Goal: Task Accomplishment & Management: Use online tool/utility

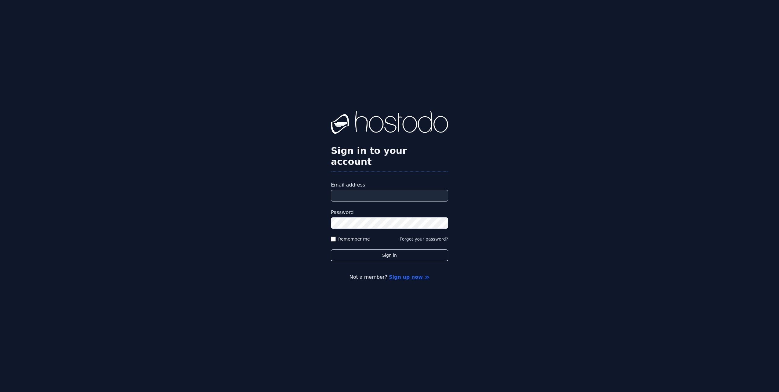
drag, startPoint x: 535, startPoint y: 157, endPoint x: 544, endPoint y: 153, distance: 10.1
click at [535, 157] on div "Sign in to your account Email address Password Remember me Forgot your password…" at bounding box center [389, 196] width 779 height 392
type input "**********"
click at [377, 249] on button "Sign in" at bounding box center [389, 255] width 117 height 12
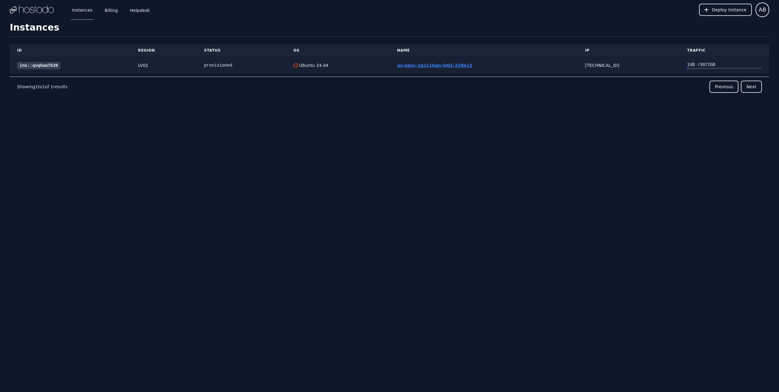
click at [447, 63] on link "us-epyc-1g1c16gn-lv01-228e11" at bounding box center [434, 65] width 75 height 5
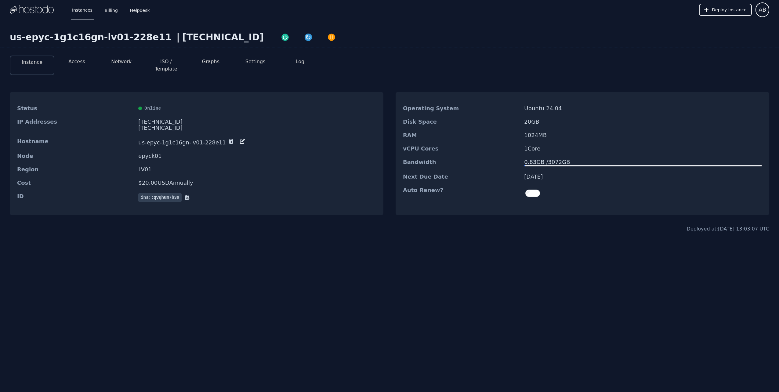
click at [77, 61] on button "Access" at bounding box center [76, 61] width 17 height 7
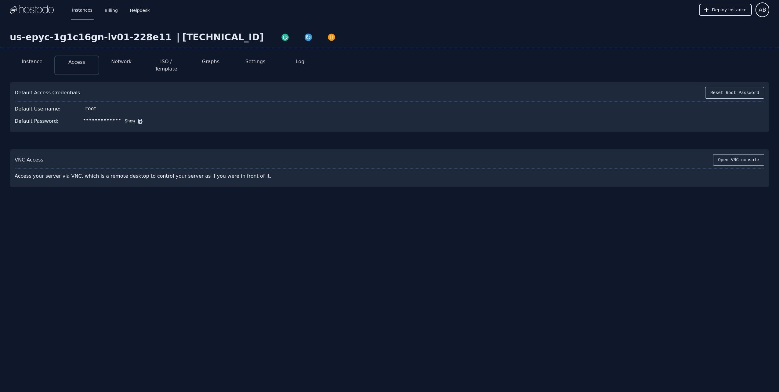
click at [124, 118] on button "Show" at bounding box center [128, 121] width 14 height 6
click at [132, 118] on button "Hide" at bounding box center [137, 121] width 14 height 6
click at [117, 62] on button "Network" at bounding box center [121, 61] width 20 height 7
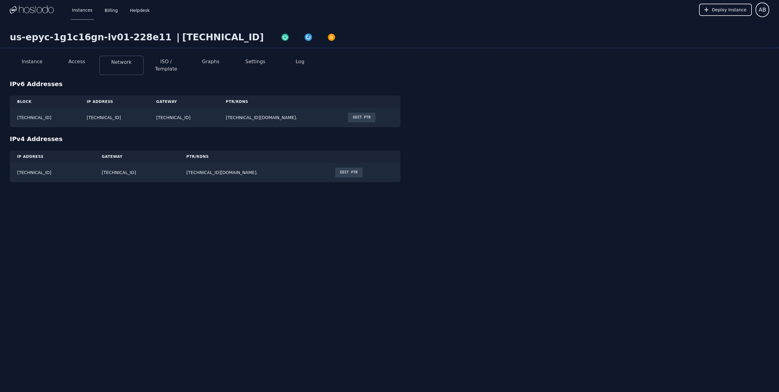
click at [81, 63] on button "Access" at bounding box center [76, 61] width 17 height 7
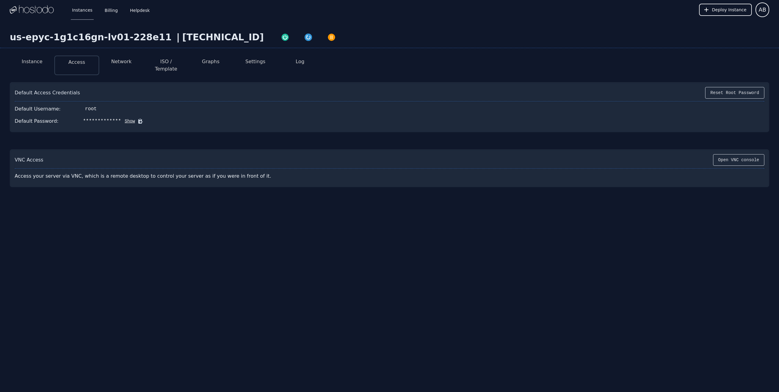
click at [126, 118] on button "Show" at bounding box center [128, 121] width 14 height 6
click at [147, 119] on icon at bounding box center [149, 121] width 5 height 5
click at [224, 247] on div "Instances Billing Helpdesk Deploy Instance AB Instances SSH Keys Billing Helpde…" at bounding box center [389, 196] width 779 height 392
click at [126, 66] on li "Network" at bounding box center [121, 66] width 45 height 20
click at [126, 62] on button "Network" at bounding box center [121, 61] width 20 height 7
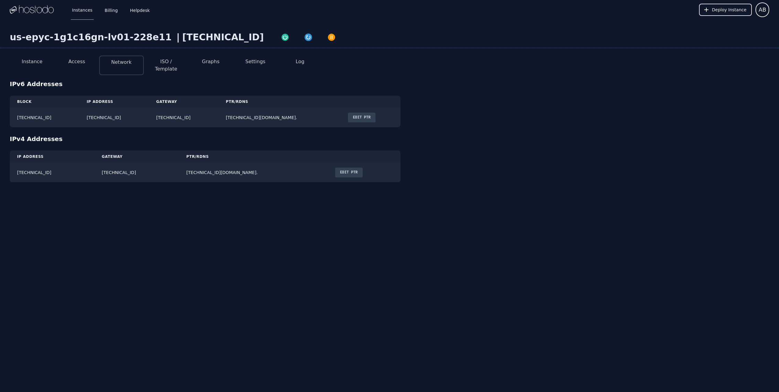
click at [173, 61] on button "ISO / Template" at bounding box center [166, 65] width 35 height 15
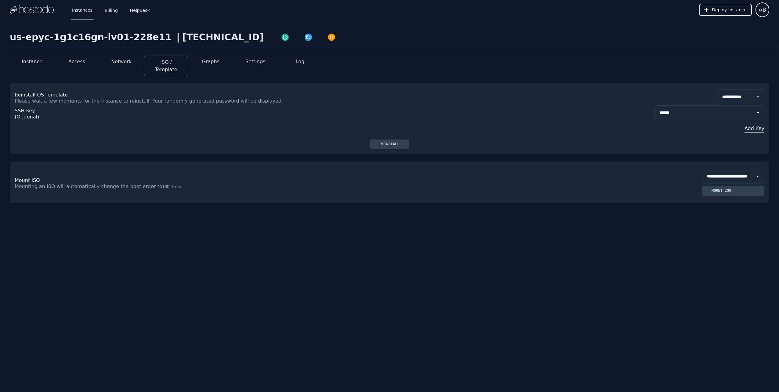
click at [211, 63] on button "Graphs" at bounding box center [210, 61] width 17 height 7
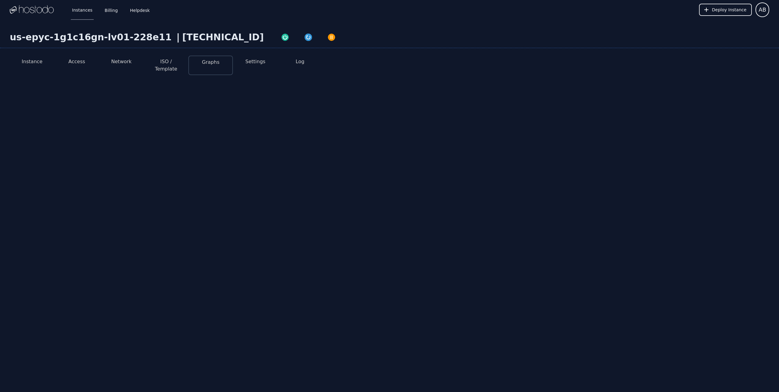
select select "***"
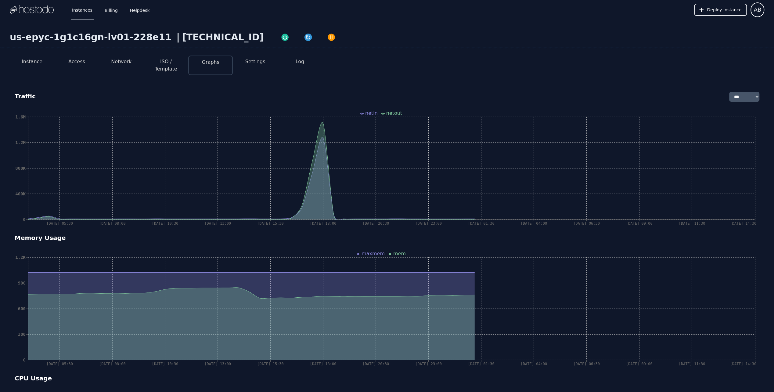
click at [250, 62] on button "Settings" at bounding box center [255, 61] width 20 height 7
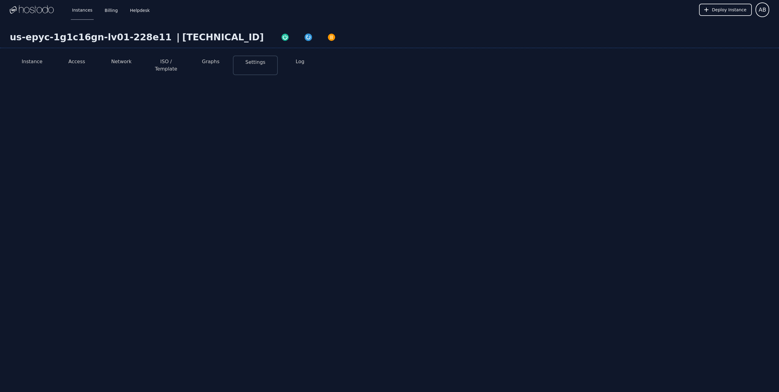
select select "***"
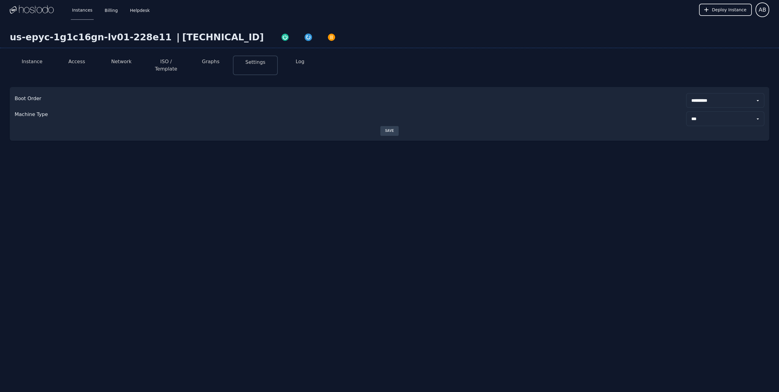
click at [303, 65] on li "Log" at bounding box center [300, 66] width 45 height 20
click at [303, 63] on button "Log" at bounding box center [300, 61] width 9 height 7
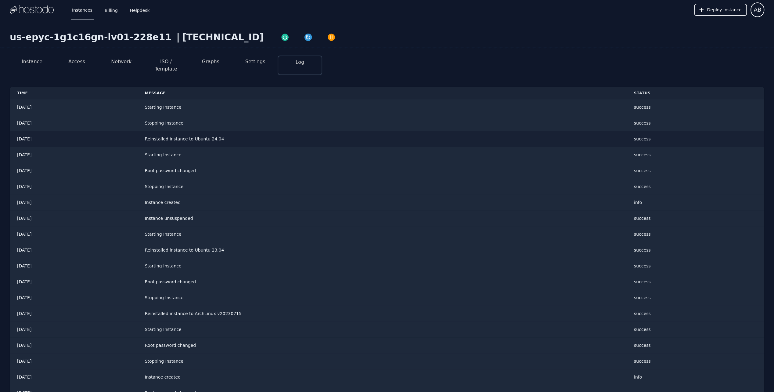
click at [224, 135] on td "Reinstalled instance to Ubuntu 24.04" at bounding box center [382, 139] width 489 height 16
click at [245, 119] on td "Stopping Instance" at bounding box center [382, 123] width 489 height 16
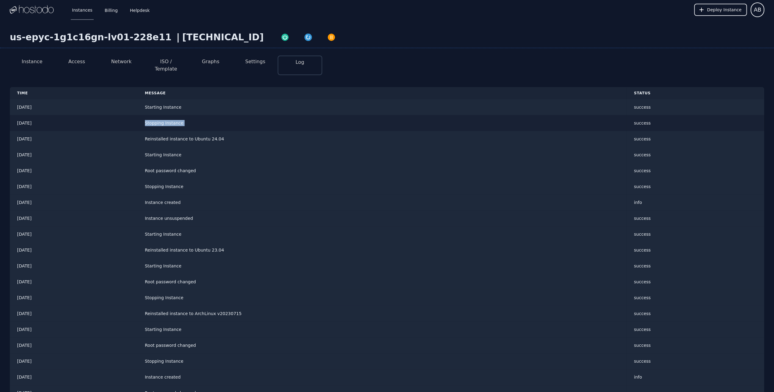
click at [245, 119] on td "Stopping Instance" at bounding box center [382, 123] width 489 height 16
click at [238, 119] on td "Stopping Instance" at bounding box center [382, 123] width 489 height 16
click at [236, 101] on td "Starting Instance" at bounding box center [382, 107] width 489 height 16
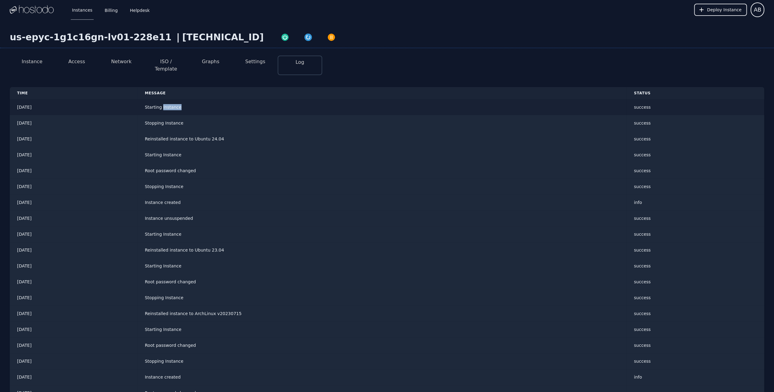
click at [236, 101] on td "Starting Instance" at bounding box center [382, 107] width 489 height 16
click at [237, 101] on td "Starting Instance" at bounding box center [382, 107] width 489 height 16
click at [35, 67] on li "Instance" at bounding box center [32, 66] width 45 height 20
click at [37, 65] on button "Instance" at bounding box center [32, 61] width 21 height 7
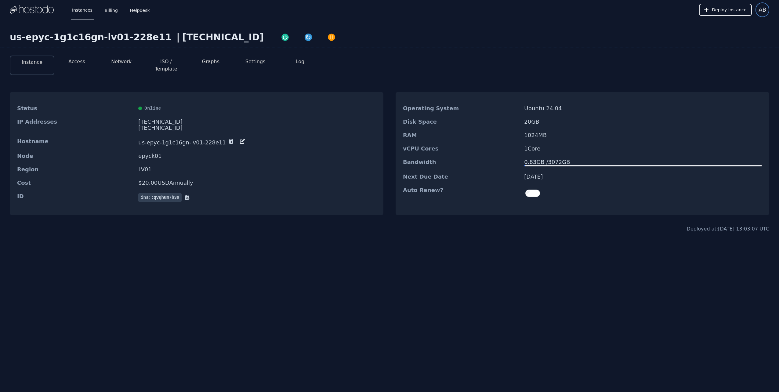
click at [759, 9] on span "AB" at bounding box center [762, 9] width 8 height 9
click at [738, 28] on button "Settings" at bounding box center [739, 26] width 59 height 11
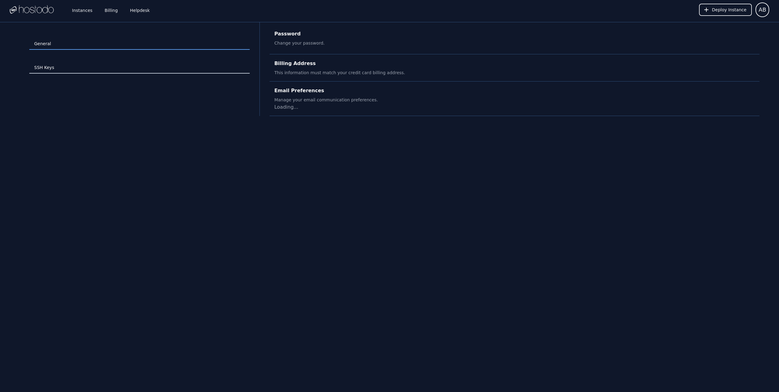
click at [43, 67] on link "SSH Keys" at bounding box center [139, 68] width 220 height 12
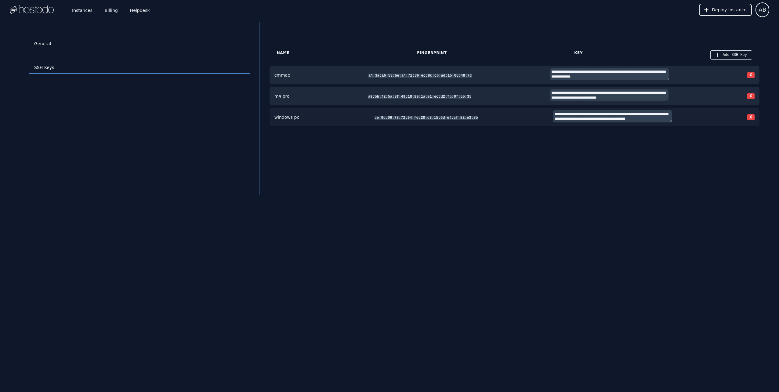
scroll to position [54, 0]
click at [601, 117] on textarea "**********" at bounding box center [612, 116] width 119 height 12
click at [557, 178] on div "**********" at bounding box center [514, 108] width 490 height 172
click at [51, 45] on link "General" at bounding box center [139, 44] width 220 height 12
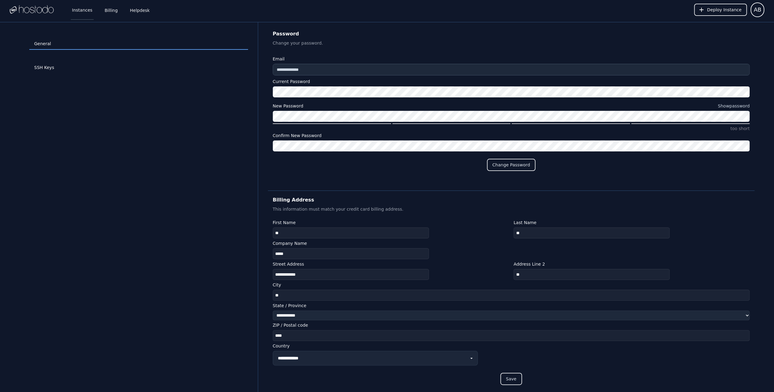
click at [78, 9] on link "Instances" at bounding box center [82, 10] width 23 height 20
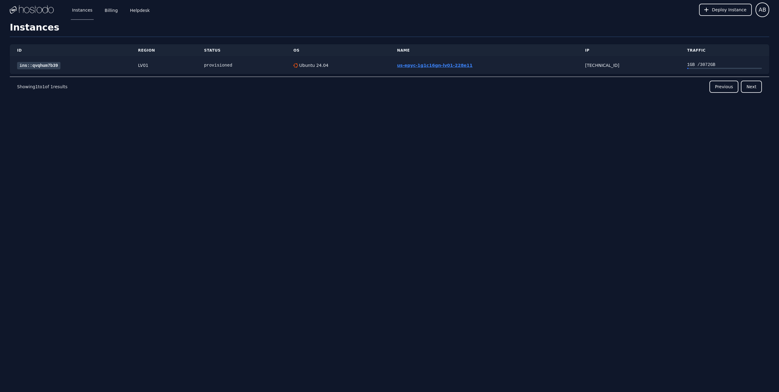
click at [452, 65] on link "us-epyc-1g1c16gn-lv01-228e11" at bounding box center [434, 65] width 75 height 5
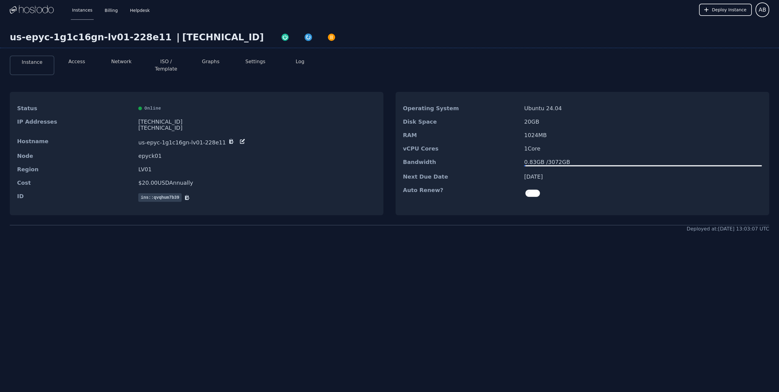
click at [84, 67] on li "Access" at bounding box center [76, 66] width 45 height 20
click at [82, 66] on li "Access" at bounding box center [76, 66] width 45 height 20
click at [71, 62] on button "Access" at bounding box center [76, 61] width 17 height 7
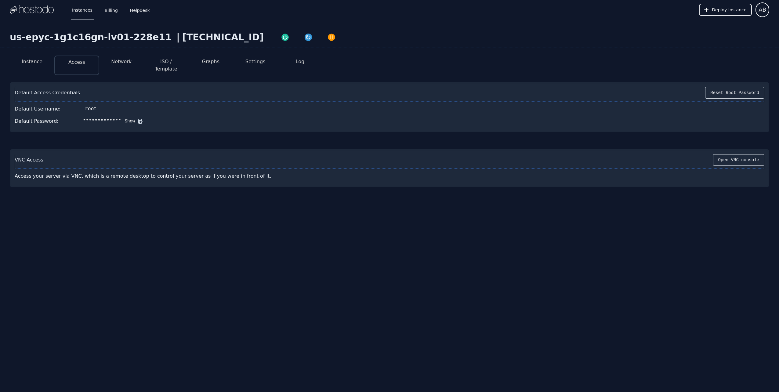
click at [128, 60] on button "Network" at bounding box center [121, 61] width 20 height 7
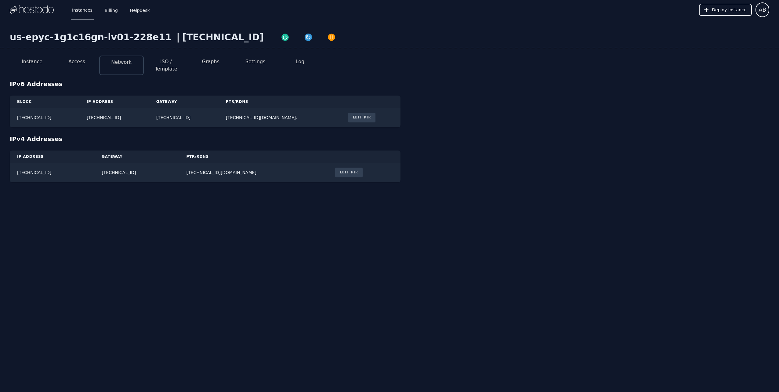
click at [172, 59] on button "ISO / Template" at bounding box center [166, 65] width 35 height 15
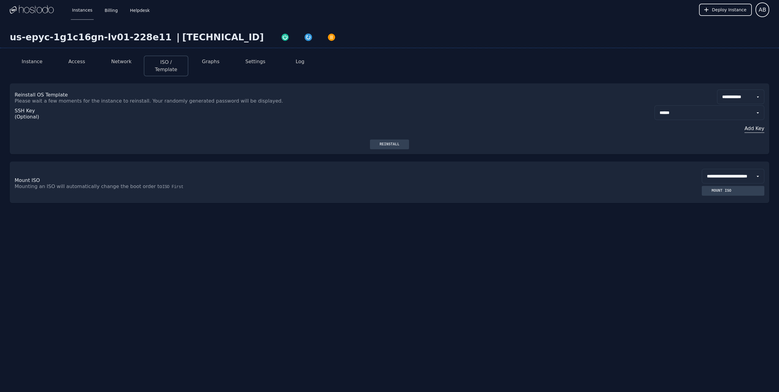
click at [710, 113] on select "**********" at bounding box center [709, 112] width 110 height 15
click at [557, 154] on div "**********" at bounding box center [389, 118] width 759 height 71
click at [211, 66] on li "Graphs" at bounding box center [210, 66] width 45 height 21
click at [214, 62] on button "Graphs" at bounding box center [210, 61] width 17 height 7
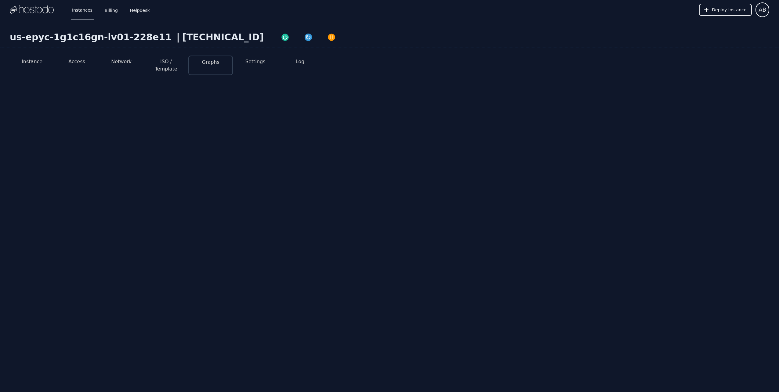
click at [258, 60] on button "Settings" at bounding box center [255, 61] width 20 height 7
select select "***"
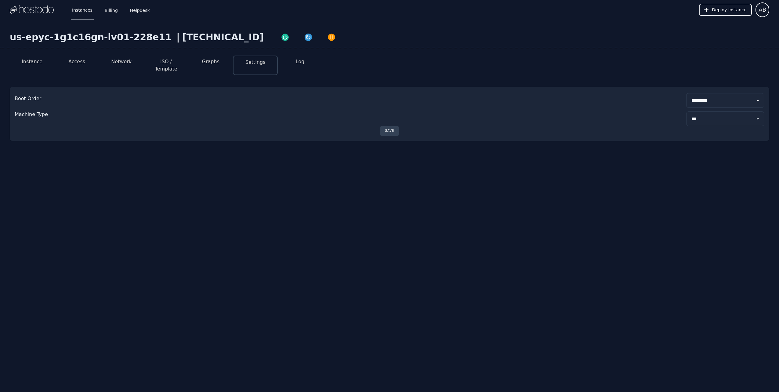
click at [301, 60] on button "Log" at bounding box center [300, 61] width 9 height 7
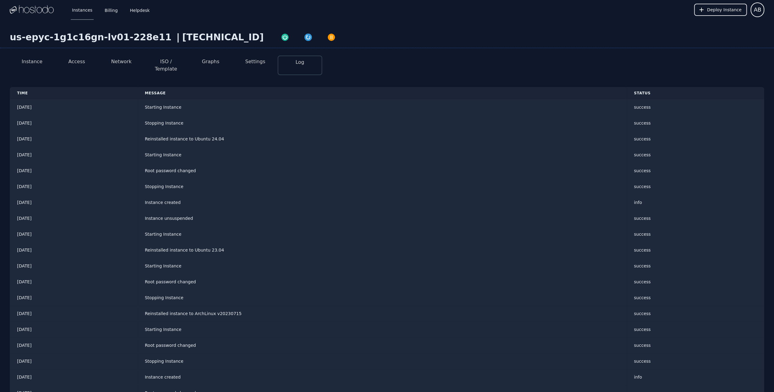
click at [34, 62] on button "Instance" at bounding box center [32, 61] width 21 height 7
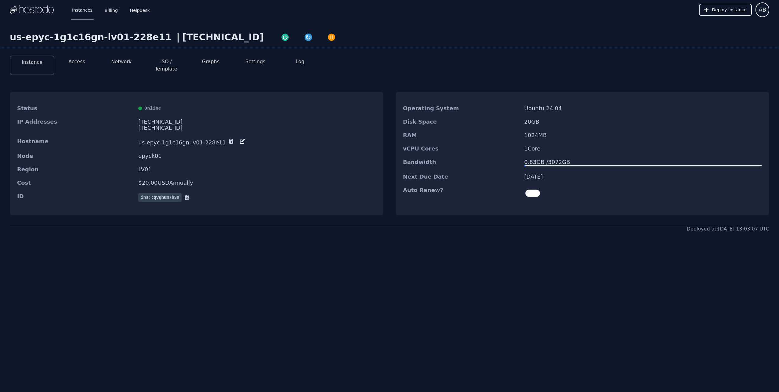
click at [546, 174] on dd "10/29/2025" at bounding box center [643, 177] width 238 height 6
click at [570, 174] on dd "10/29/2025" at bounding box center [643, 177] width 238 height 6
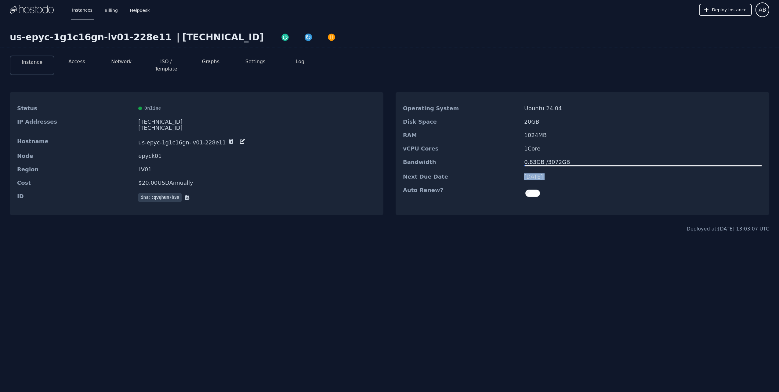
click at [570, 174] on dd "10/29/2025" at bounding box center [643, 177] width 238 height 6
click at [578, 174] on dd "10/29/2025" at bounding box center [643, 177] width 238 height 6
click at [543, 159] on div "0.83 GB / 3072 GB" at bounding box center [643, 162] width 238 height 6
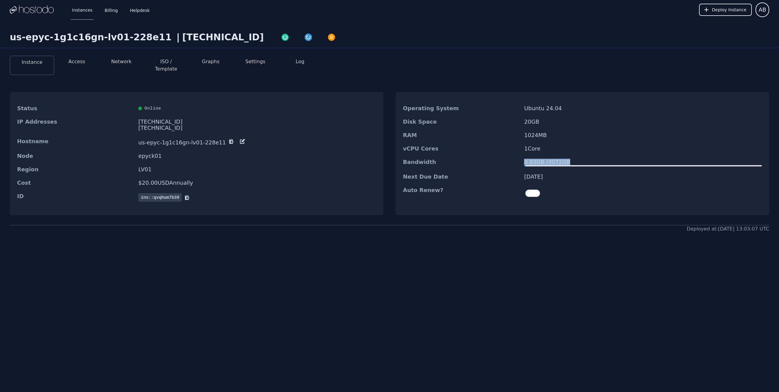
click at [81, 62] on button "Access" at bounding box center [76, 61] width 17 height 7
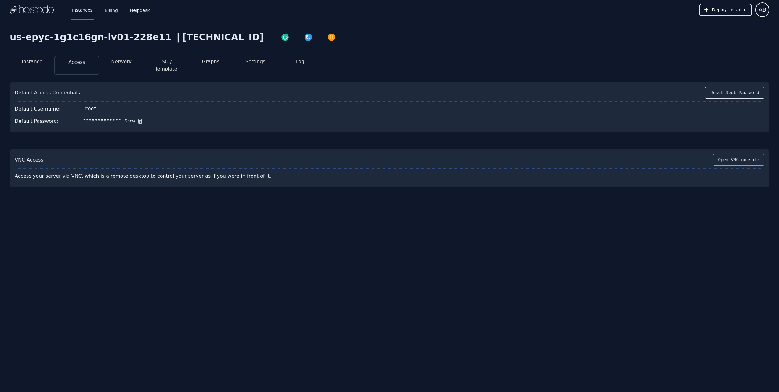
click at [737, 157] on button "Open VNC console" at bounding box center [738, 160] width 51 height 12
click at [121, 118] on button "Show" at bounding box center [128, 121] width 14 height 6
click at [554, 247] on div "Instances Billing Helpdesk Deploy Instance AB Instances SSH Keys Billing Helpde…" at bounding box center [389, 196] width 779 height 392
click at [723, 29] on div "us-epyc-1g1c16gn-lv01-228e11 | 158.51.126.130 Instance Access Network ISO / Tem…" at bounding box center [389, 134] width 779 height 229
click at [765, 9] on span "AB" at bounding box center [762, 9] width 8 height 9
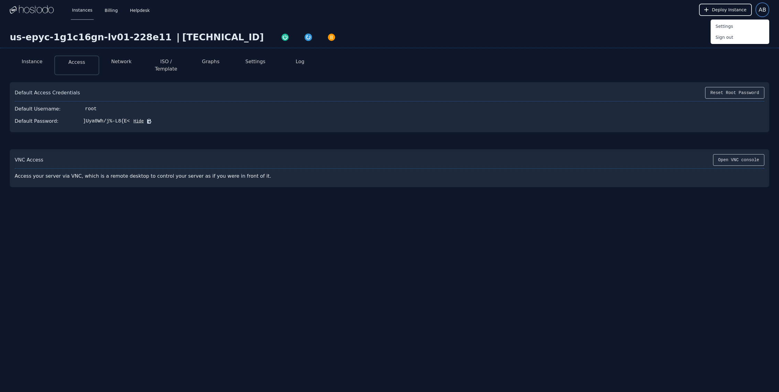
click at [765, 9] on span "AB" at bounding box center [762, 9] width 8 height 9
click at [741, 154] on button "Open VNC console" at bounding box center [738, 160] width 51 height 12
click at [119, 59] on button "Network" at bounding box center [121, 61] width 20 height 7
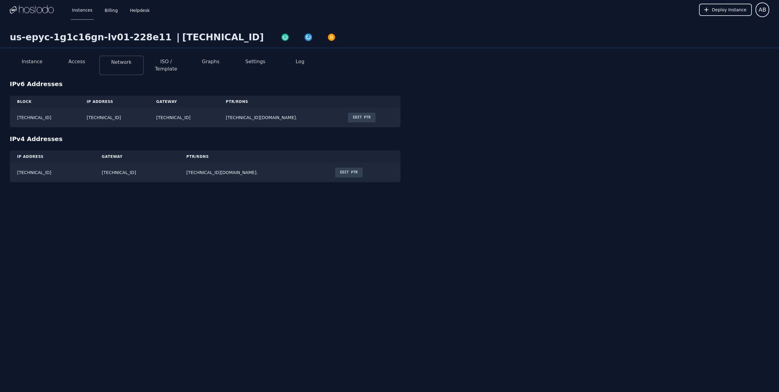
click at [166, 65] on button "ISO / Template" at bounding box center [166, 65] width 35 height 15
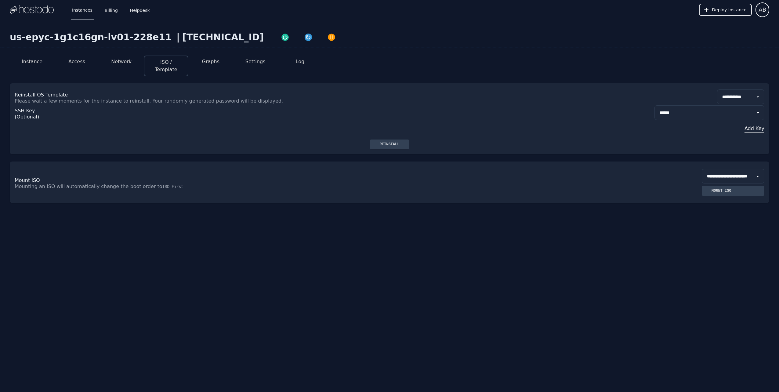
click at [203, 56] on li "Graphs" at bounding box center [210, 66] width 45 height 21
click at [206, 58] on button "Graphs" at bounding box center [210, 61] width 17 height 7
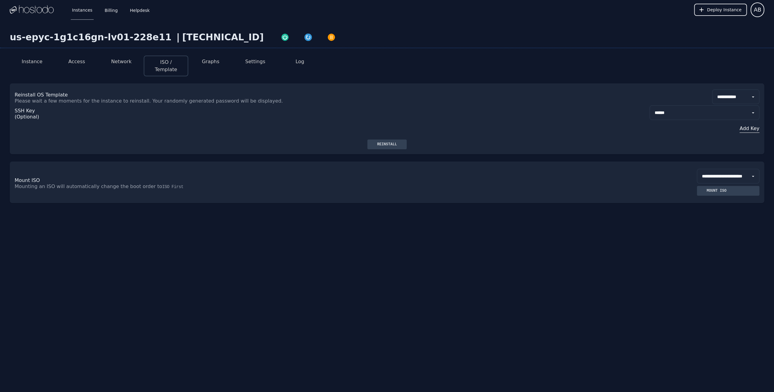
select select "***"
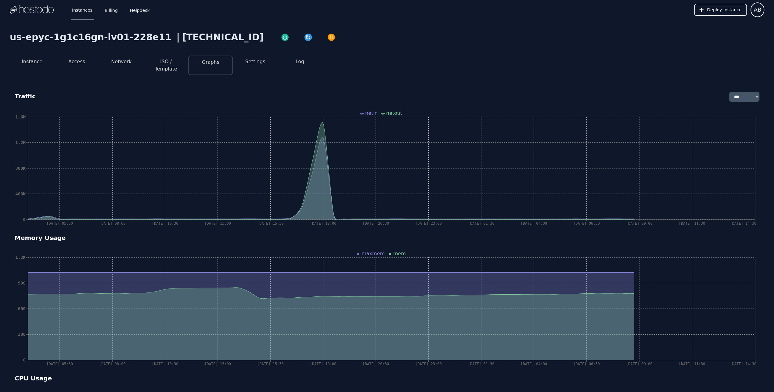
click at [250, 60] on button "Settings" at bounding box center [255, 61] width 20 height 7
select select "***"
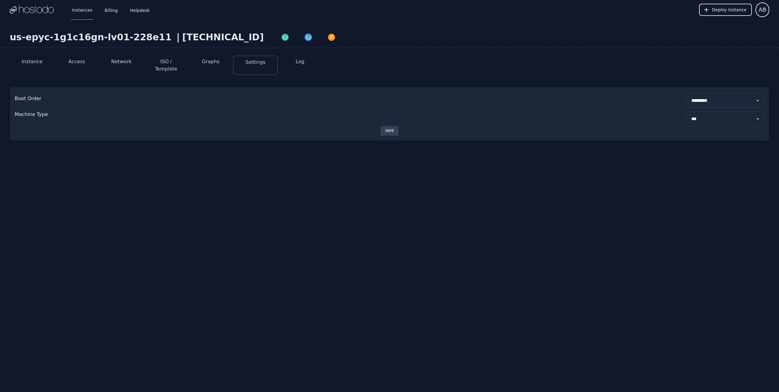
click at [297, 61] on button "Log" at bounding box center [300, 61] width 9 height 7
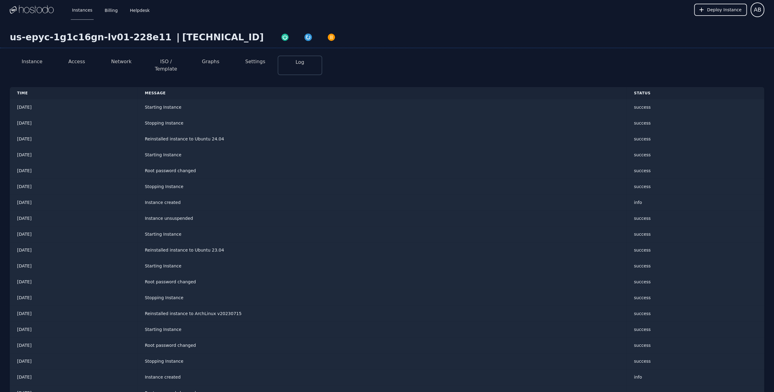
click at [70, 61] on button "Access" at bounding box center [76, 61] width 17 height 7
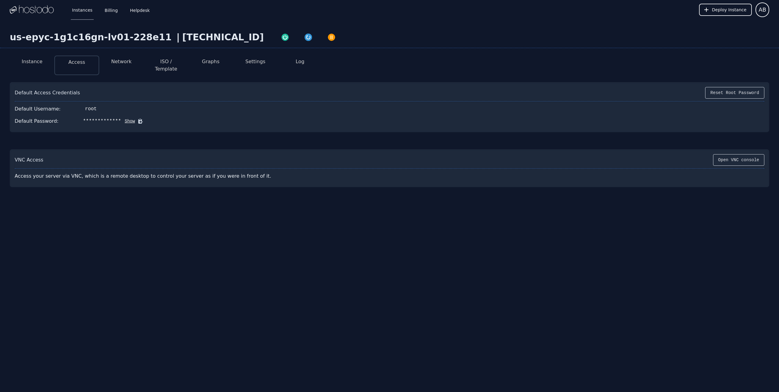
click at [47, 61] on li "Instance" at bounding box center [32, 66] width 45 height 20
click at [39, 61] on button "Instance" at bounding box center [32, 61] width 21 height 7
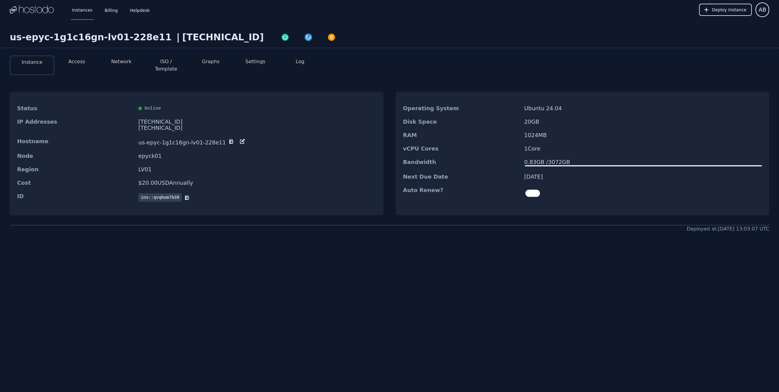
click at [373, 312] on div "Instances Billing Helpdesk Deploy Instance AB Instances SSH Keys Billing Helpde…" at bounding box center [389, 196] width 779 height 392
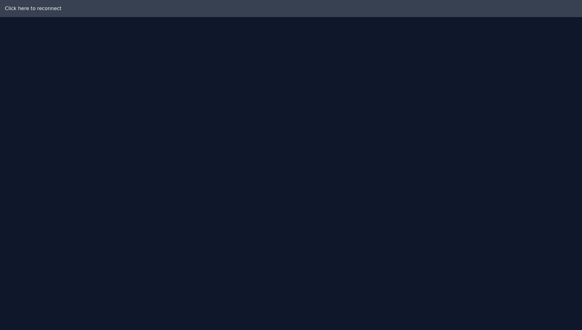
click at [41, 11] on div "Click here to reconnect" at bounding box center [291, 8] width 582 height 17
click at [31, 9] on div "Click here to reconnect" at bounding box center [291, 8] width 582 height 17
click at [38, 8] on div "Click here to reconnect" at bounding box center [291, 8] width 582 height 17
drag, startPoint x: 38, startPoint y: 8, endPoint x: 79, endPoint y: 3, distance: 42.1
click at [38, 8] on div "Click here to reconnect" at bounding box center [291, 8] width 582 height 17
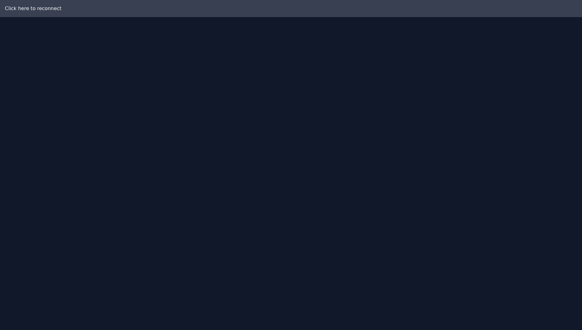
click at [16, 6] on div "Click here to reconnect" at bounding box center [291, 8] width 582 height 17
click at [18, 8] on div "Click here to reconnect" at bounding box center [291, 8] width 582 height 17
click at [33, 9] on div "Click here to reconnect" at bounding box center [291, 8] width 582 height 17
